Goal: Information Seeking & Learning: Learn about a topic

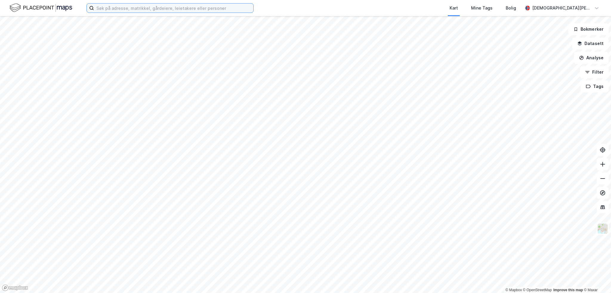
click at [121, 9] on input at bounding box center [173, 8] width 159 height 9
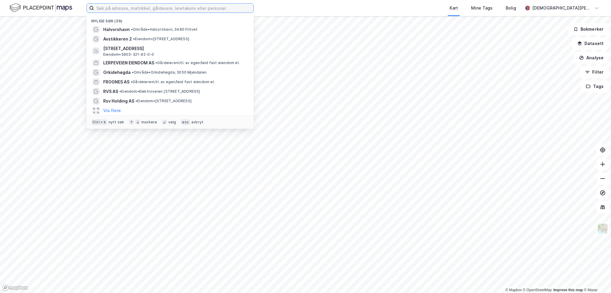
paste input "[STREET_ADDRESS]"
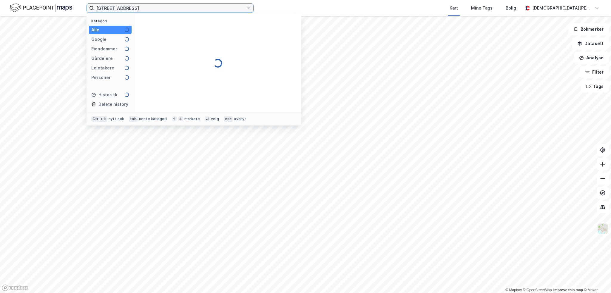
type input "[STREET_ADDRESS]"
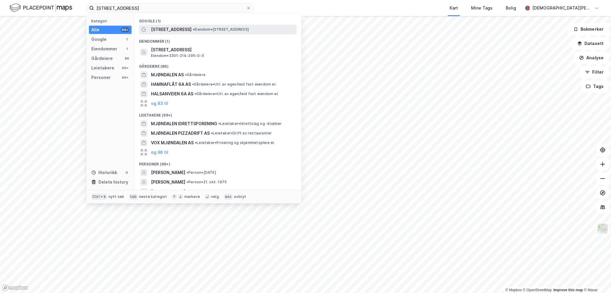
click at [179, 30] on span "[STREET_ADDRESS]" at bounding box center [171, 29] width 41 height 7
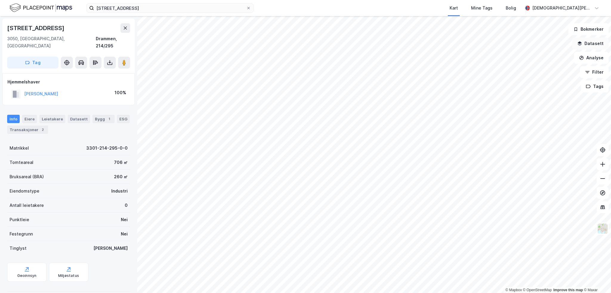
click at [600, 42] on button "Datasett" at bounding box center [590, 44] width 36 height 12
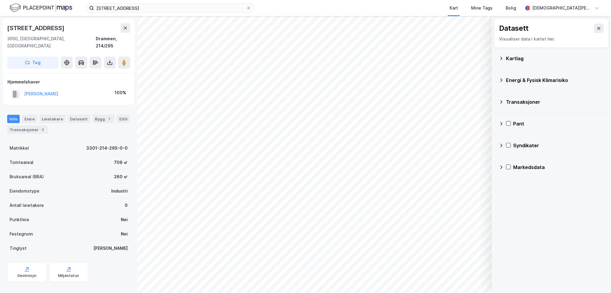
click at [506, 57] on div "Kartlag" at bounding box center [555, 58] width 98 height 7
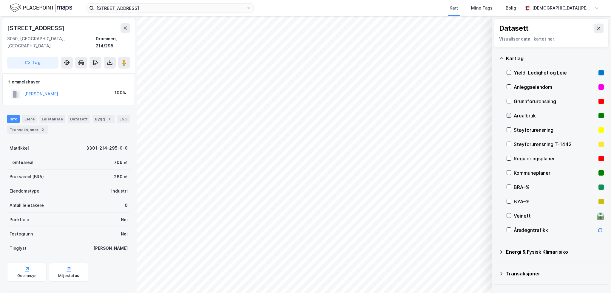
click at [509, 115] on icon at bounding box center [509, 115] width 4 height 4
click at [462, 277] on button "Vis" at bounding box center [461, 278] width 50 height 10
click at [441, 275] on icon "button" at bounding box center [439, 277] width 5 height 5
click at [511, 160] on icon at bounding box center [509, 158] width 4 height 4
click at [509, 172] on icon at bounding box center [509, 173] width 4 height 4
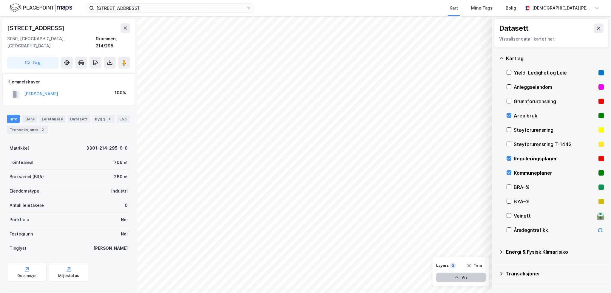
click at [453, 278] on button "Vis" at bounding box center [461, 278] width 50 height 10
